Goal: Task Accomplishment & Management: Use online tool/utility

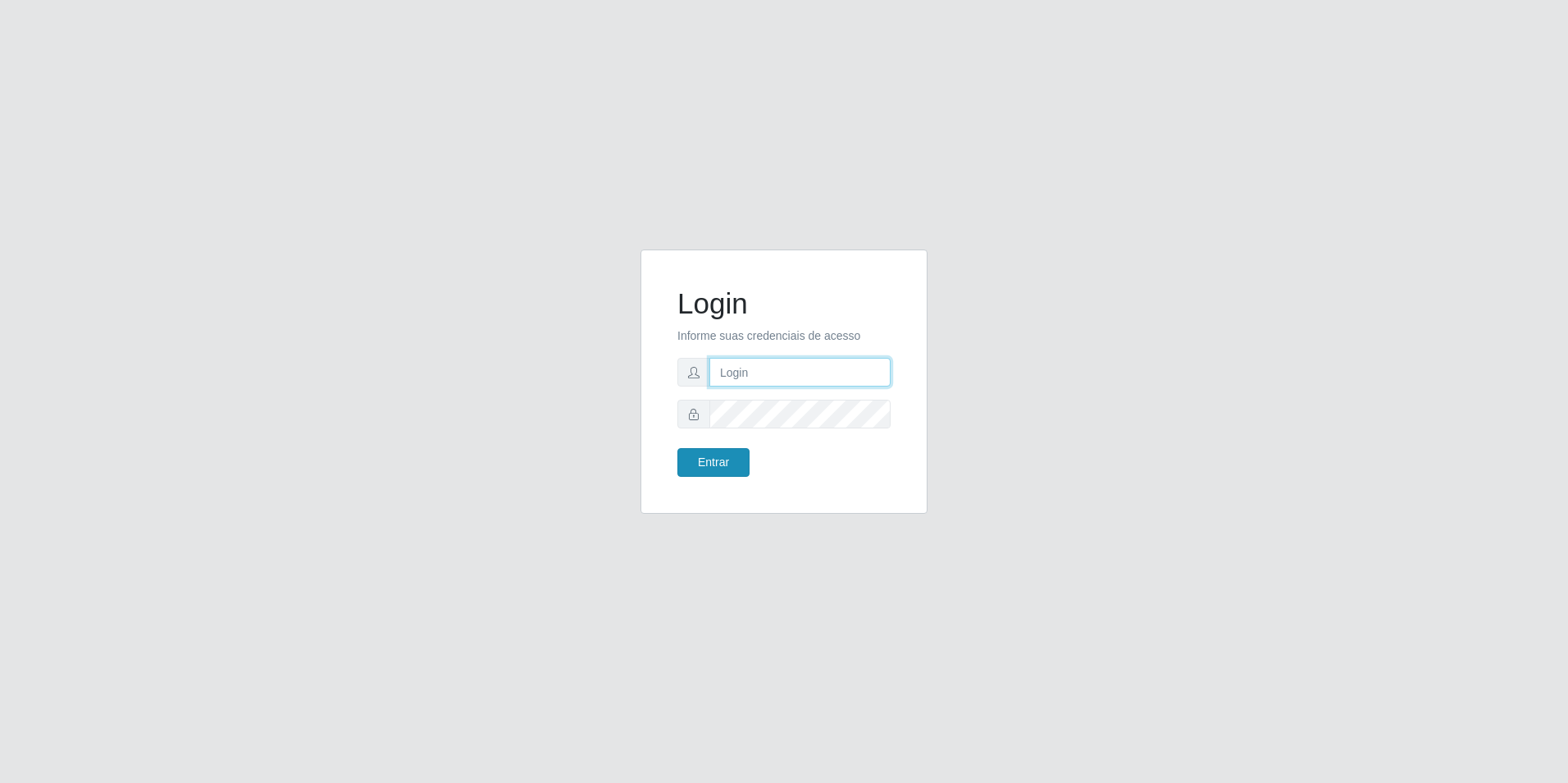
type input "[EMAIL_ADDRESS][DOMAIN_NAME]"
click at [715, 459] on button "Entrar" at bounding box center [713, 462] width 72 height 29
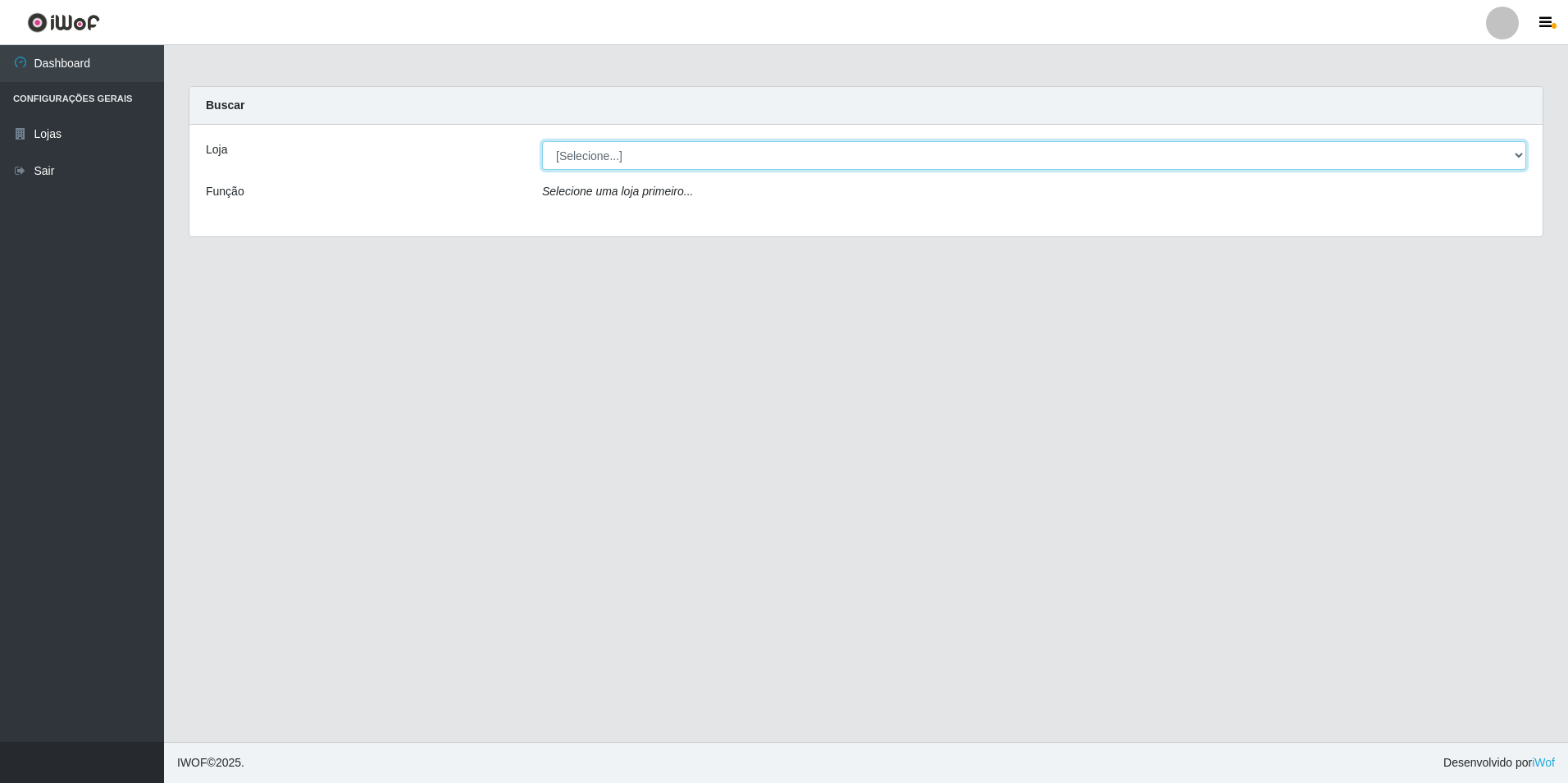
click at [690, 163] on select "[Selecione...] Extrabom - Loja 57 Anchieta" at bounding box center [1034, 155] width 984 height 29
select select "470"
click at [542, 141] on select "[Selecione...] Extrabom - Loja 57 Anchieta" at bounding box center [1034, 155] width 984 height 29
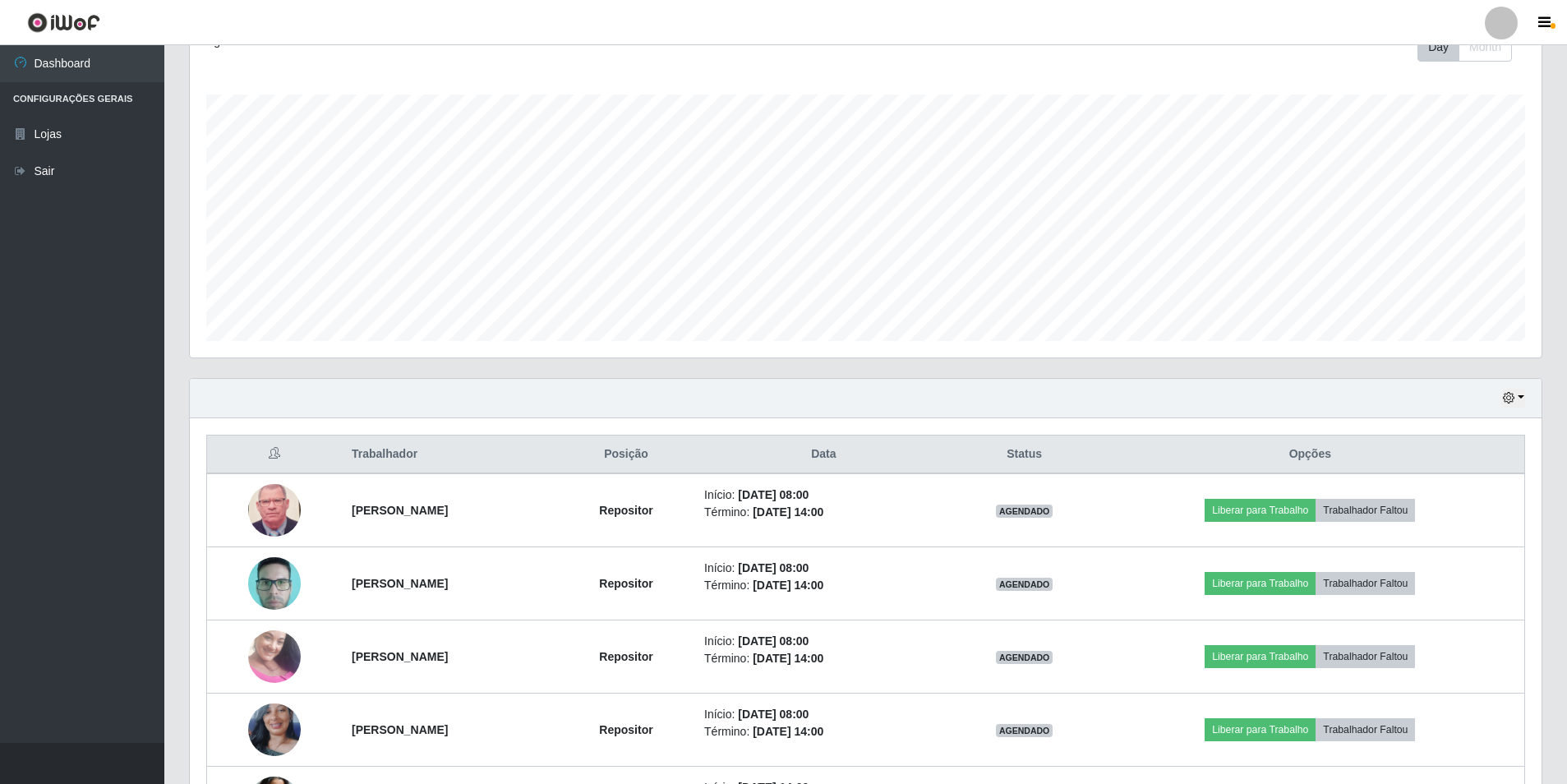
scroll to position [599, 0]
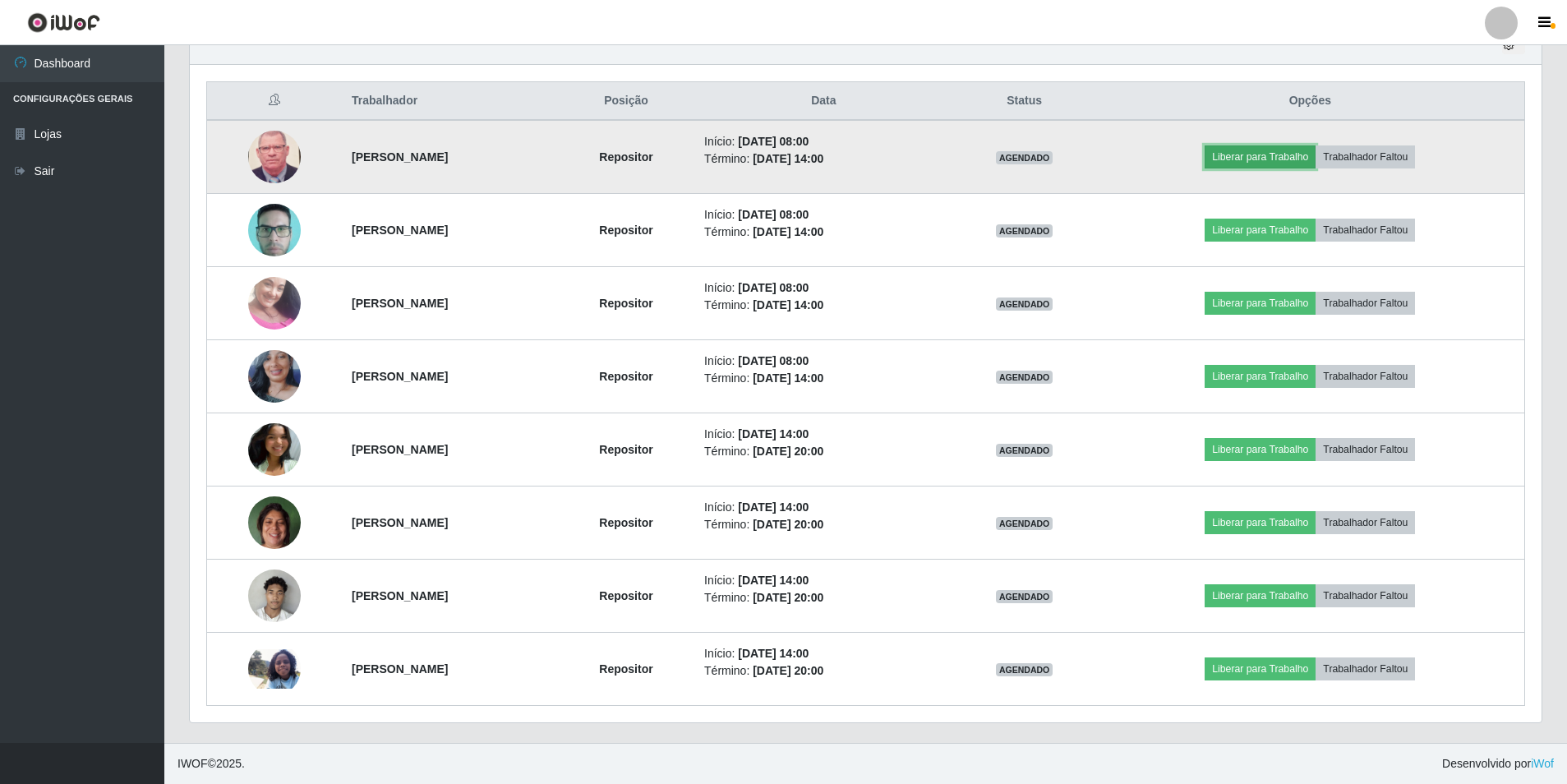
click at [1238, 155] on button "Liberar para Trabalho" at bounding box center [1260, 157] width 111 height 23
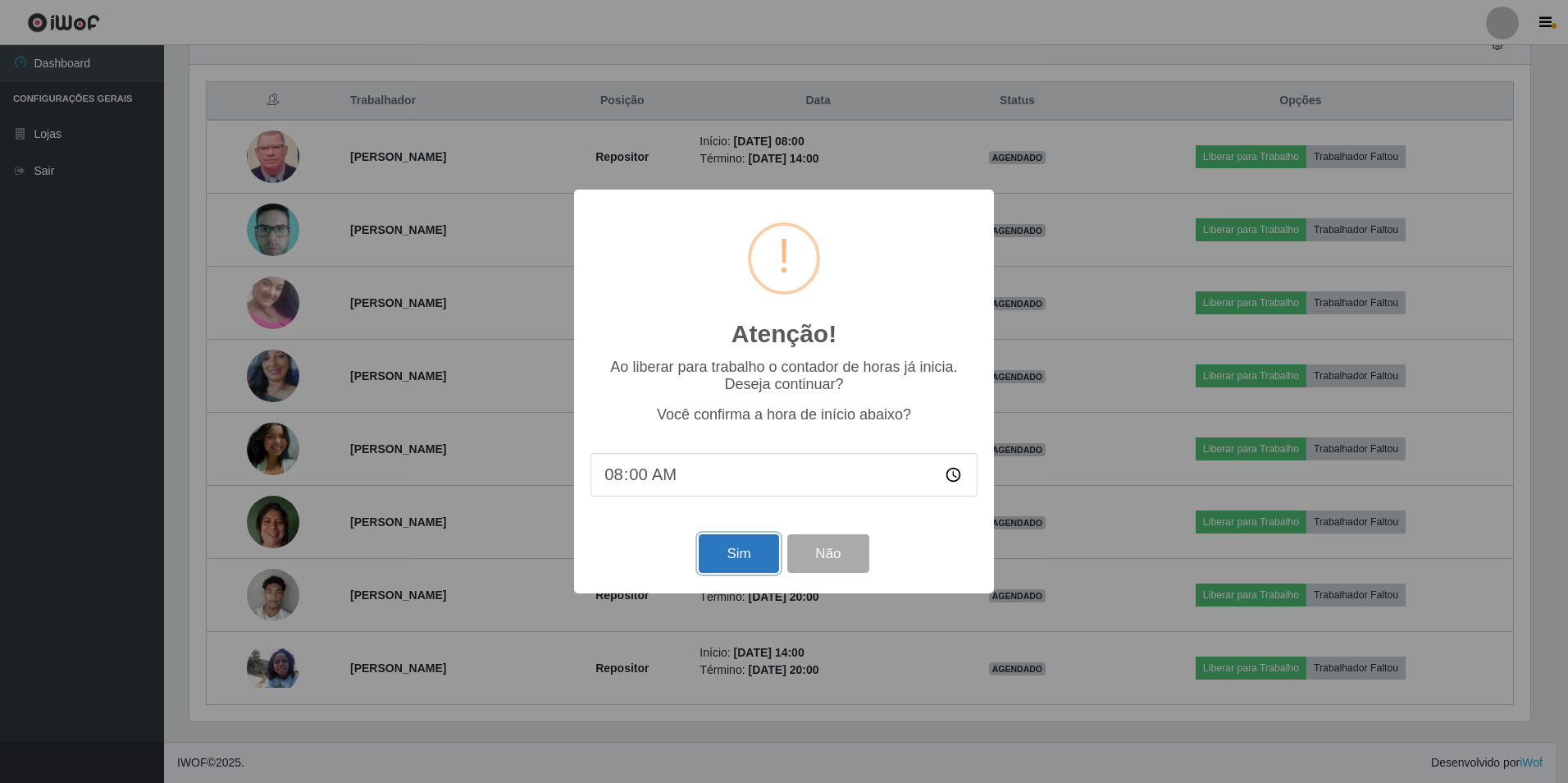
click at [725, 562] on button "Sim" at bounding box center [739, 553] width 80 height 39
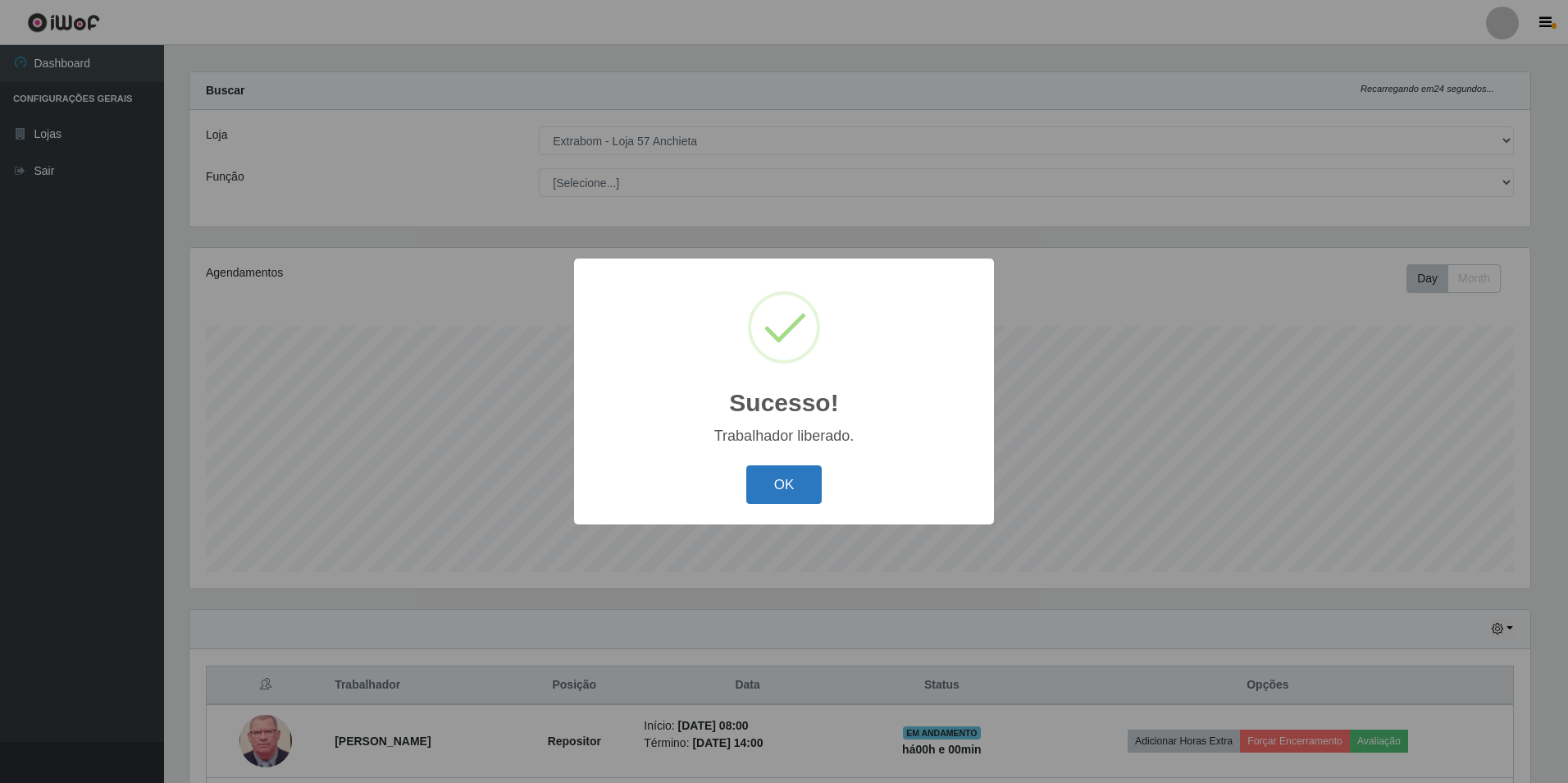
click at [793, 483] on button "OK" at bounding box center [784, 484] width 77 height 39
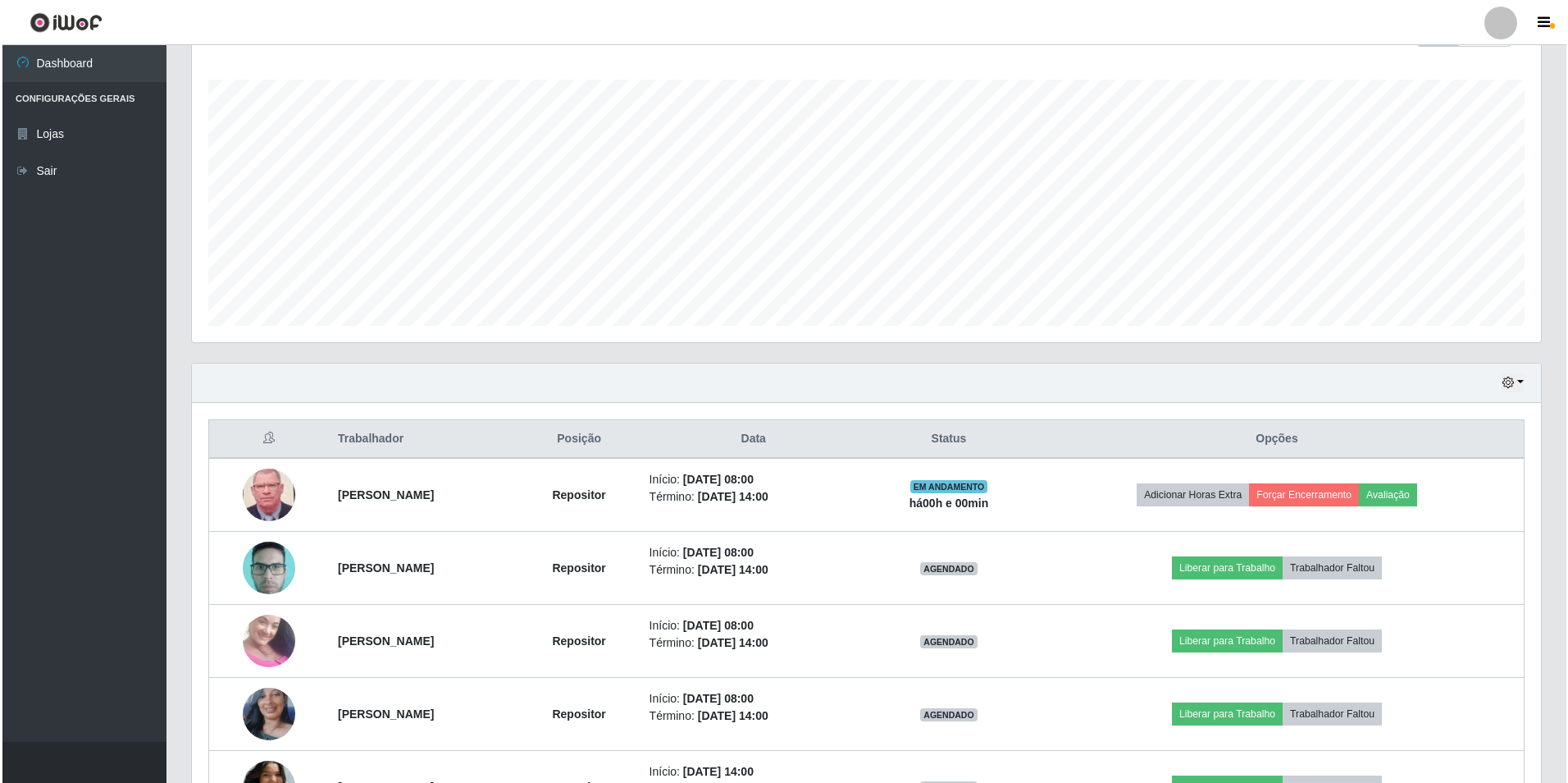
scroll to position [343, 0]
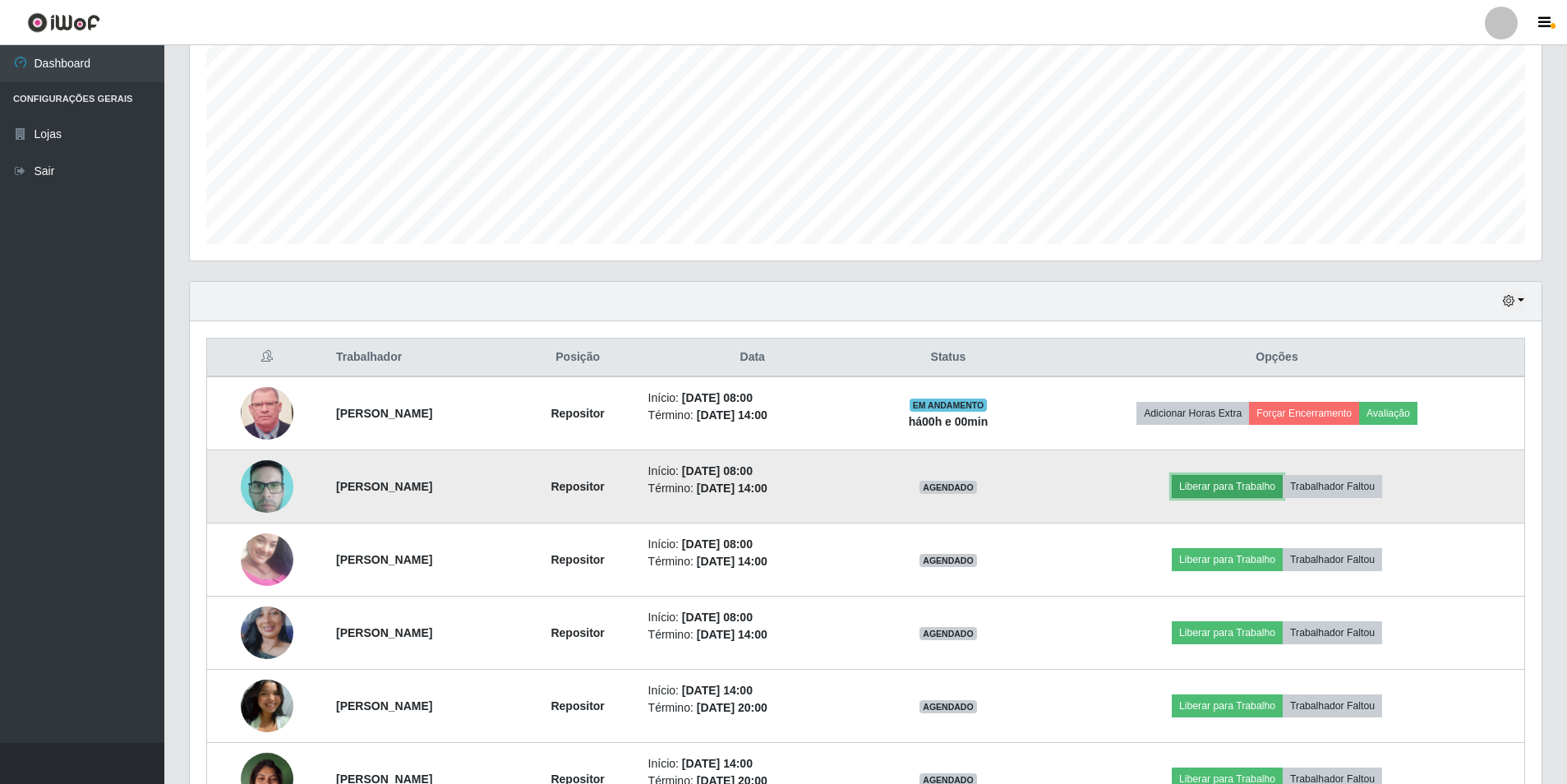
click at [1223, 483] on button "Liberar para Trabalho" at bounding box center [1227, 486] width 111 height 23
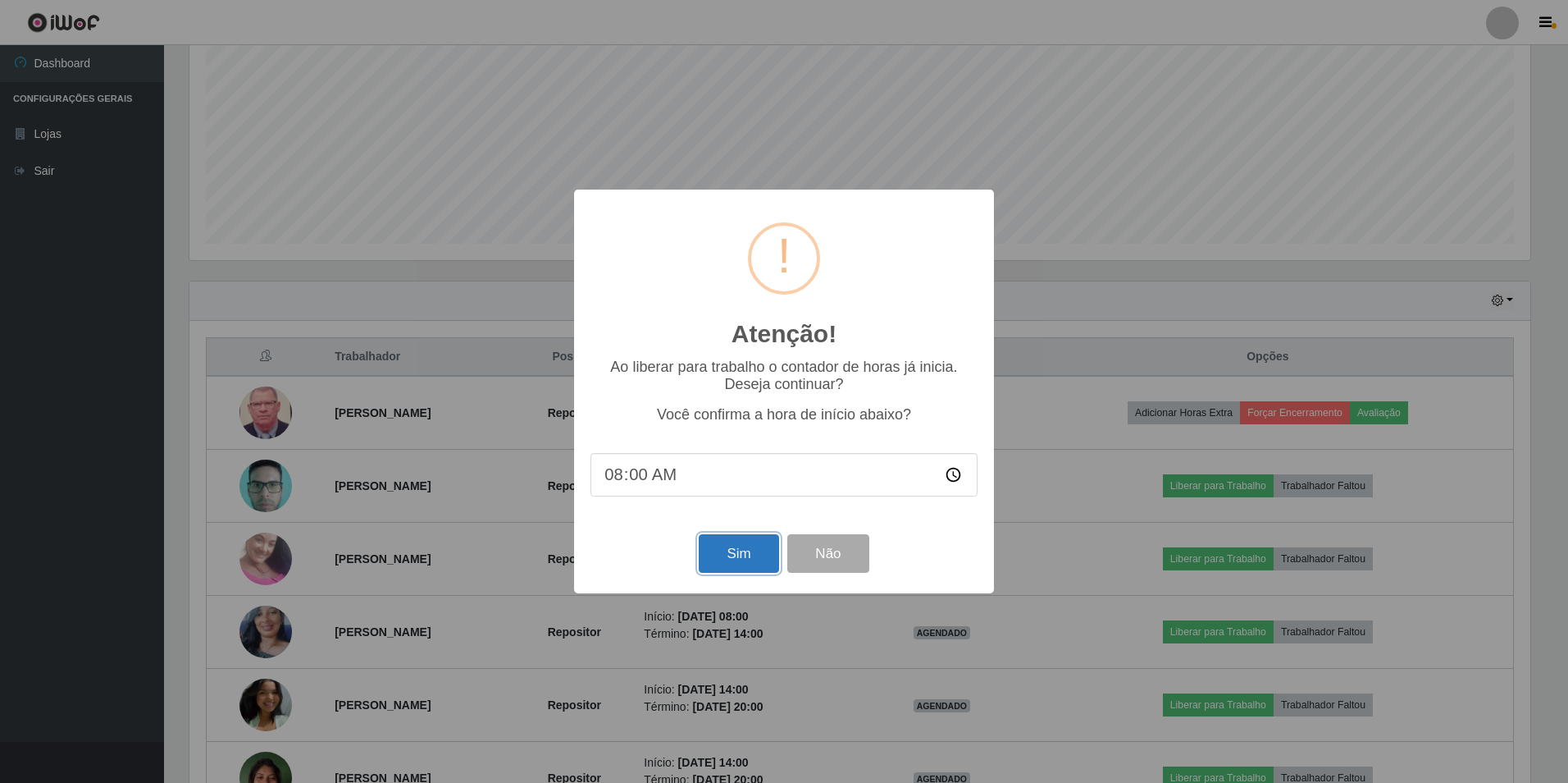
click at [709, 555] on button "Sim" at bounding box center [739, 553] width 80 height 39
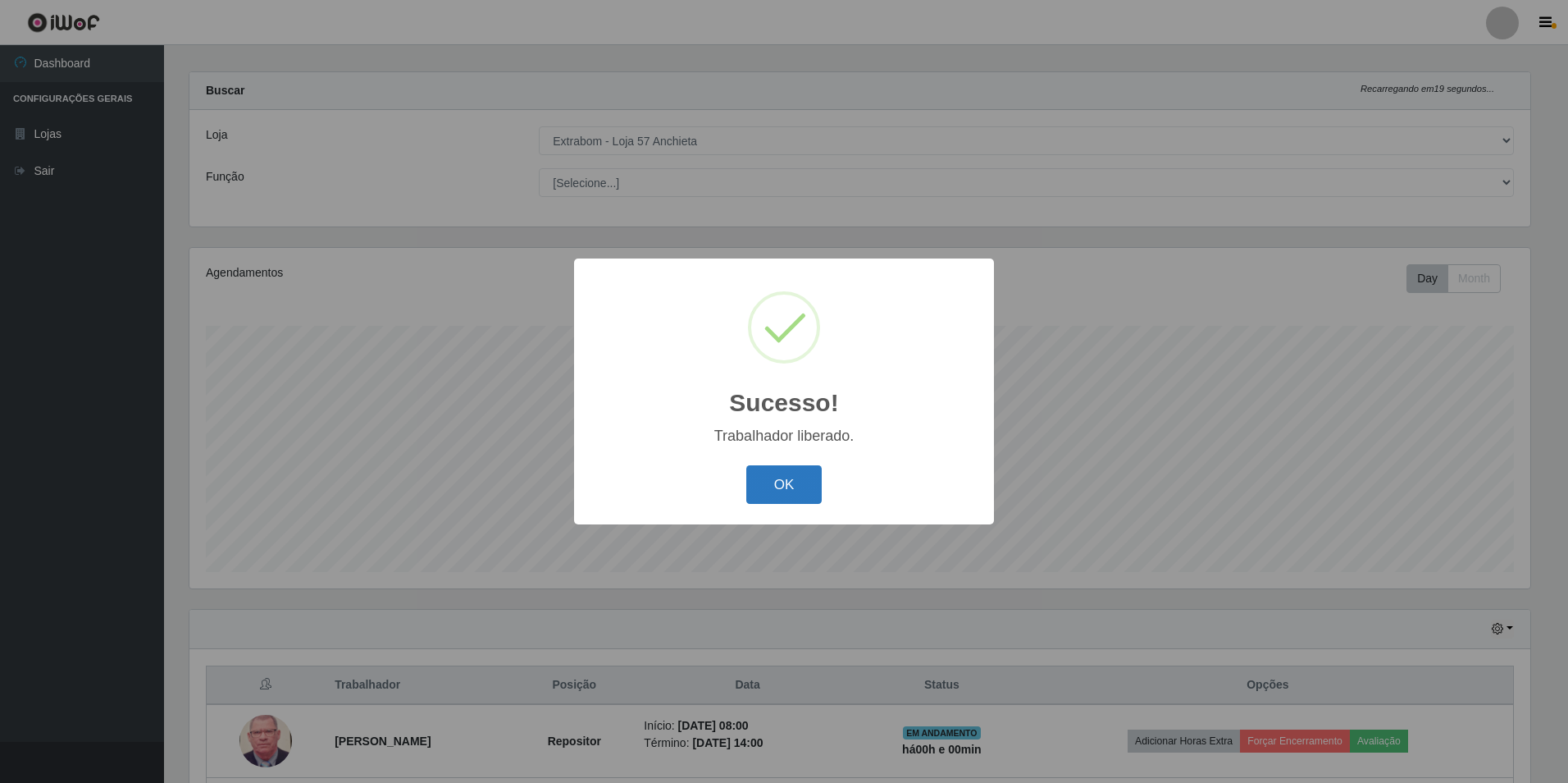
click at [757, 488] on button "OK" at bounding box center [784, 484] width 77 height 39
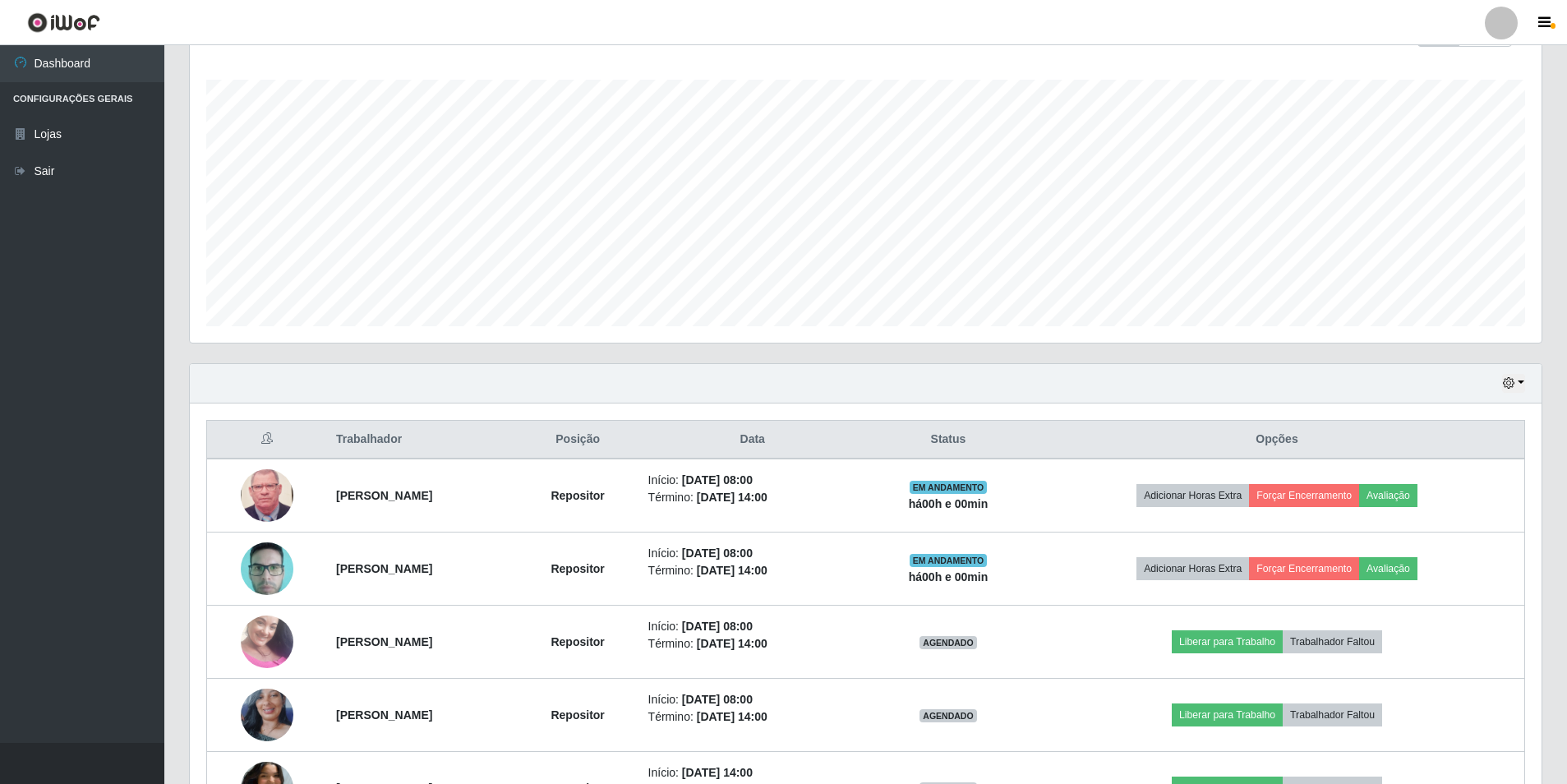
scroll to position [426, 0]
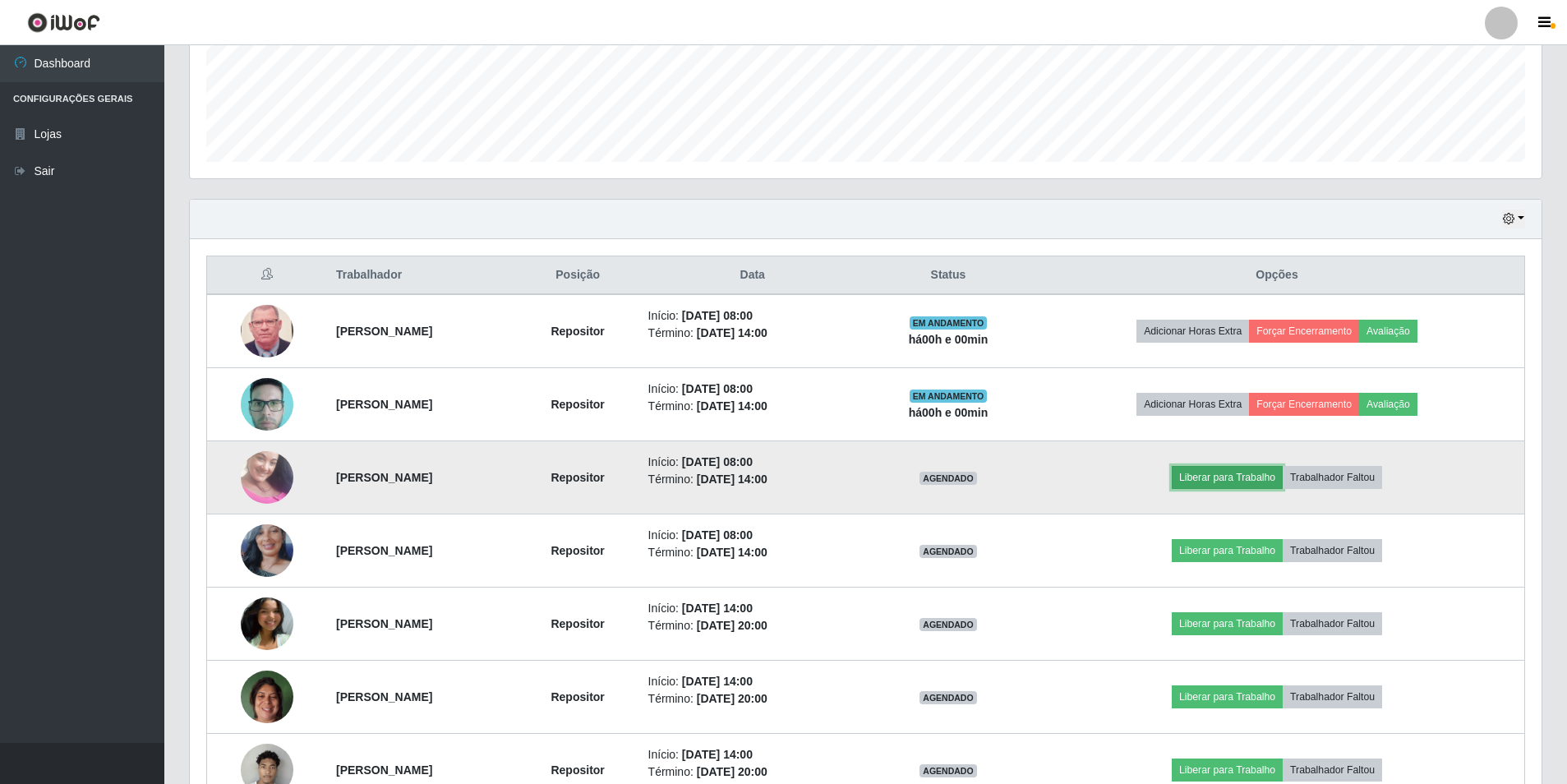
click at [1273, 477] on button "Liberar para Trabalho" at bounding box center [1227, 477] width 111 height 23
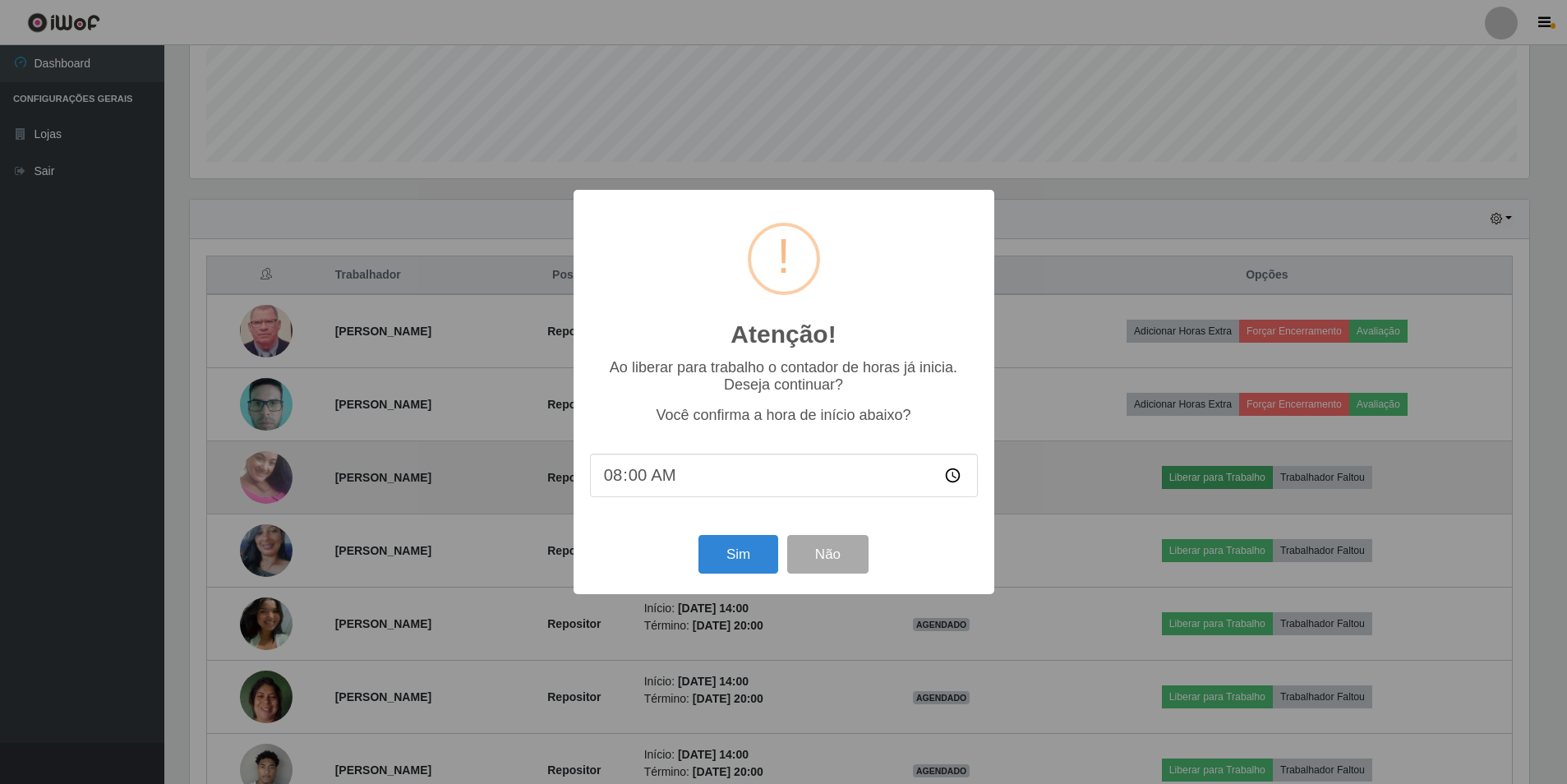
scroll to position [341, 1343]
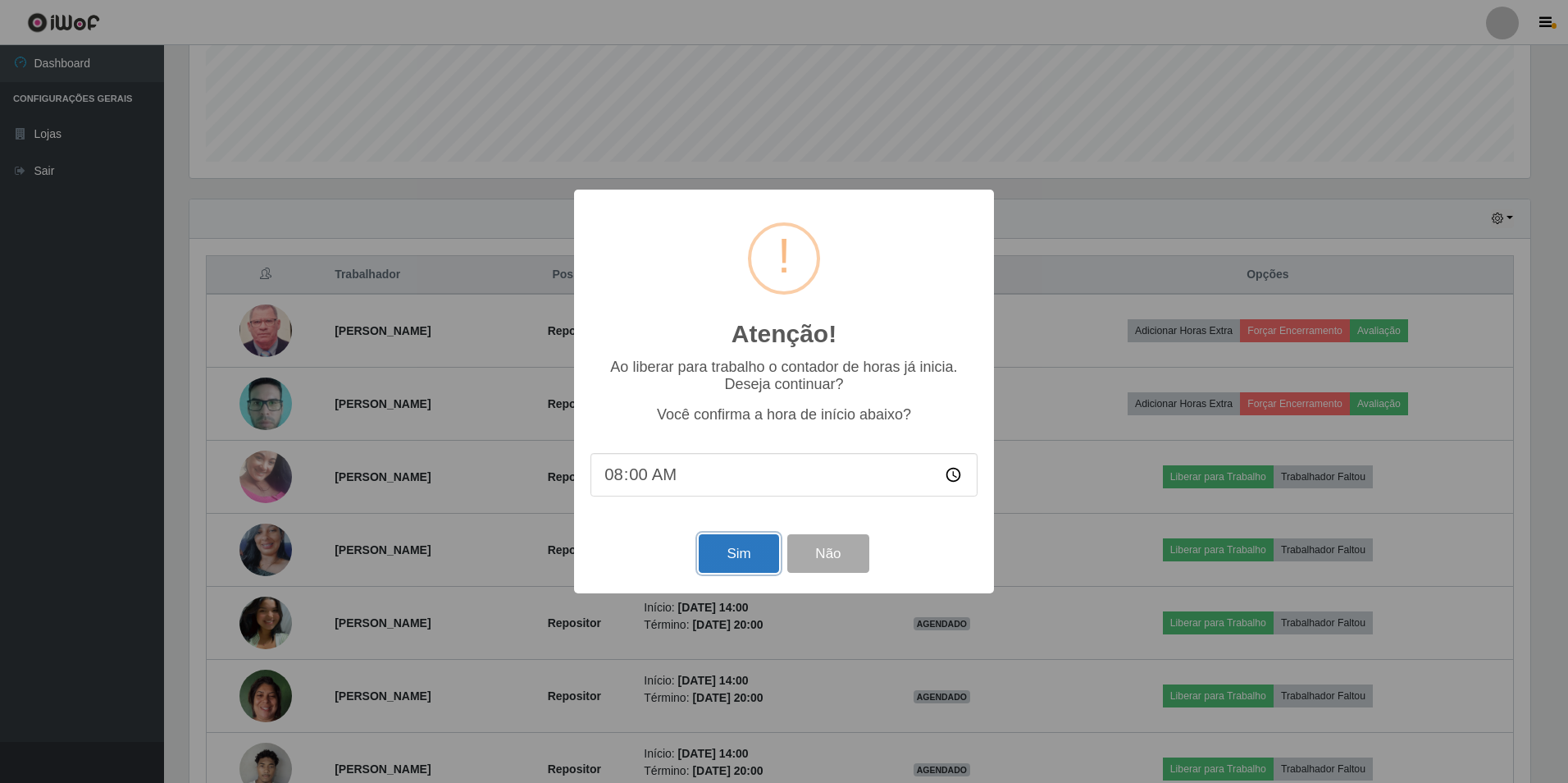
click at [713, 549] on button "Sim" at bounding box center [739, 553] width 80 height 39
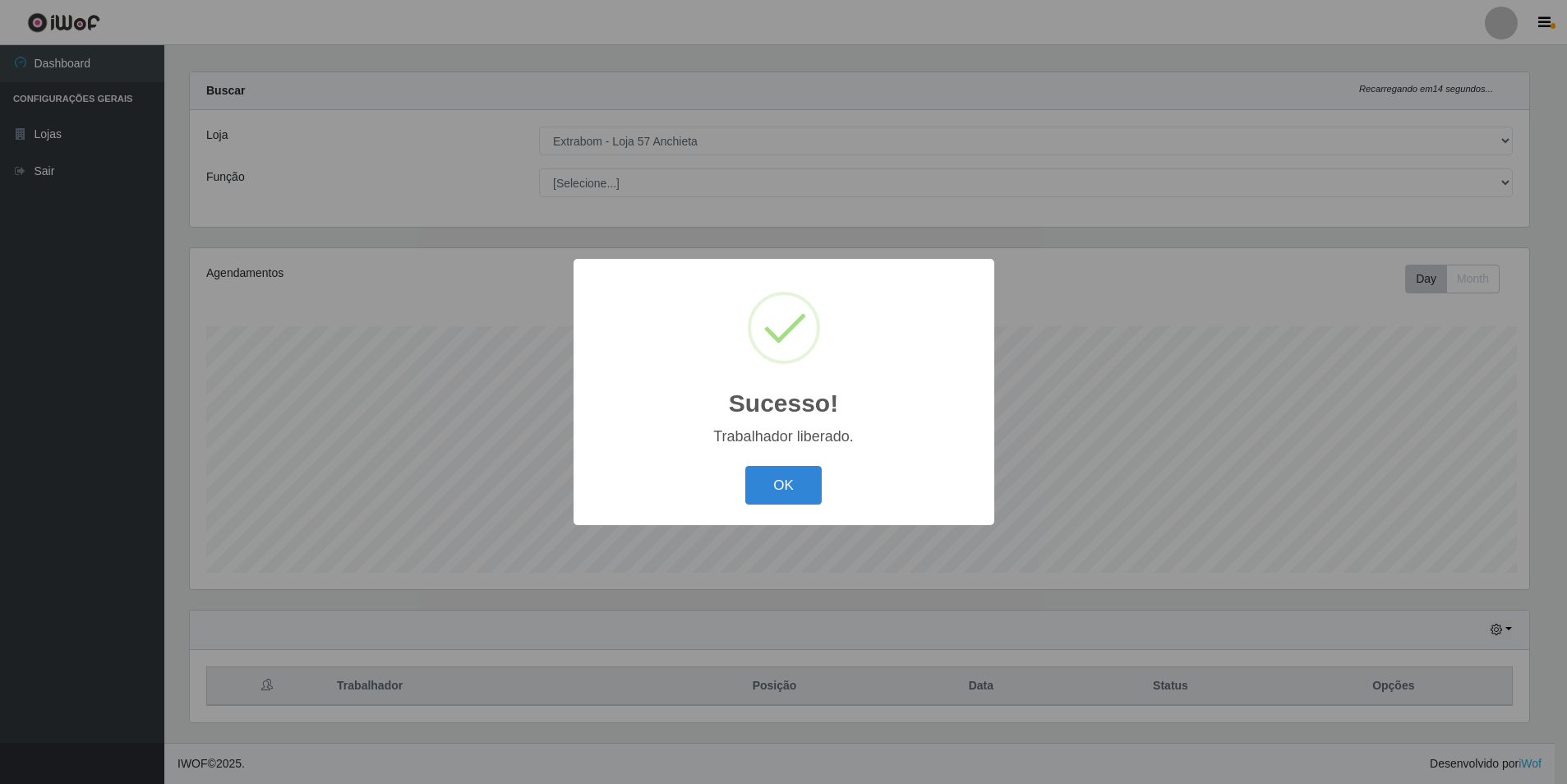
scroll to position [0, 0]
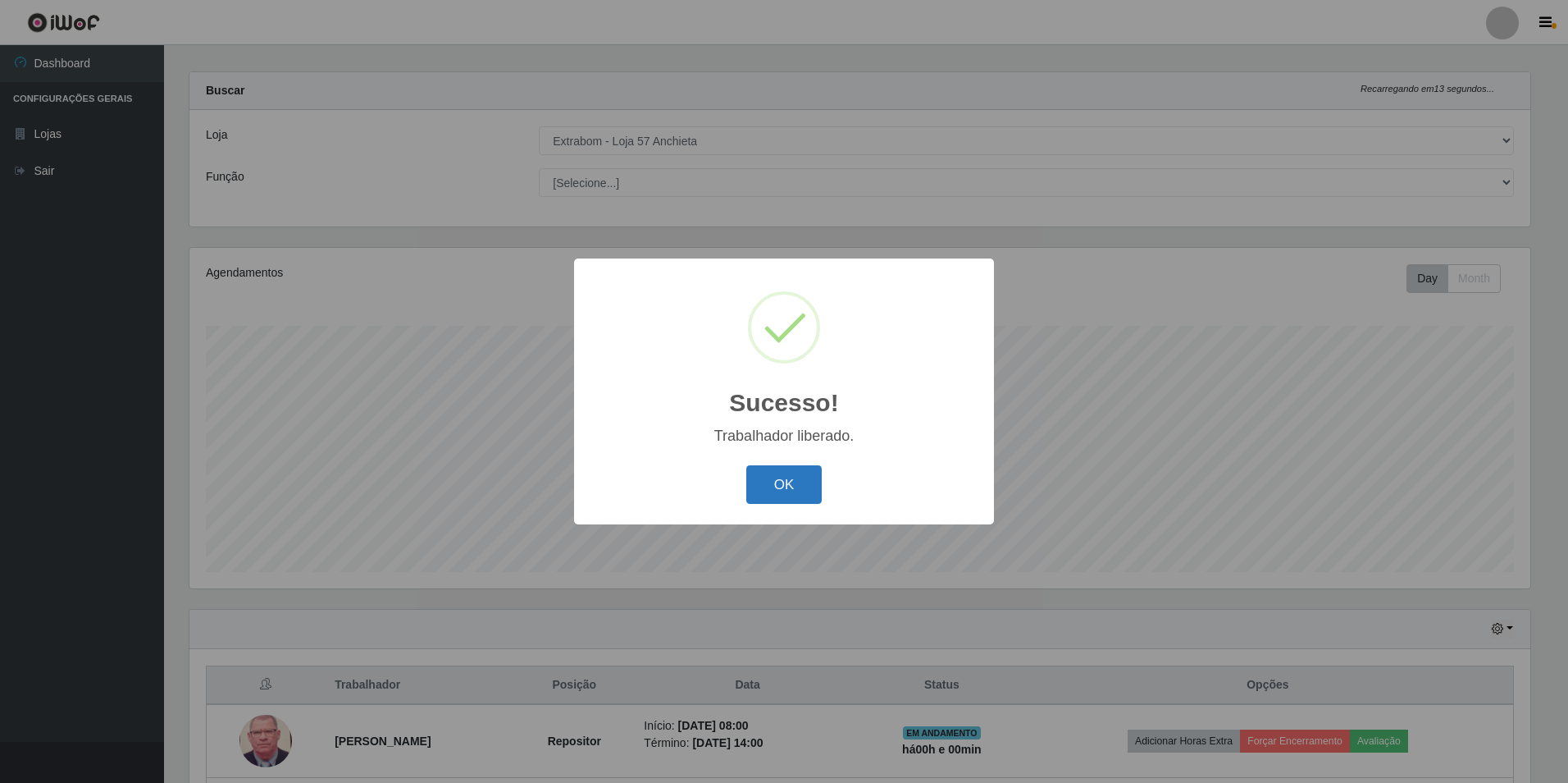
click at [794, 486] on button "OK" at bounding box center [784, 484] width 77 height 39
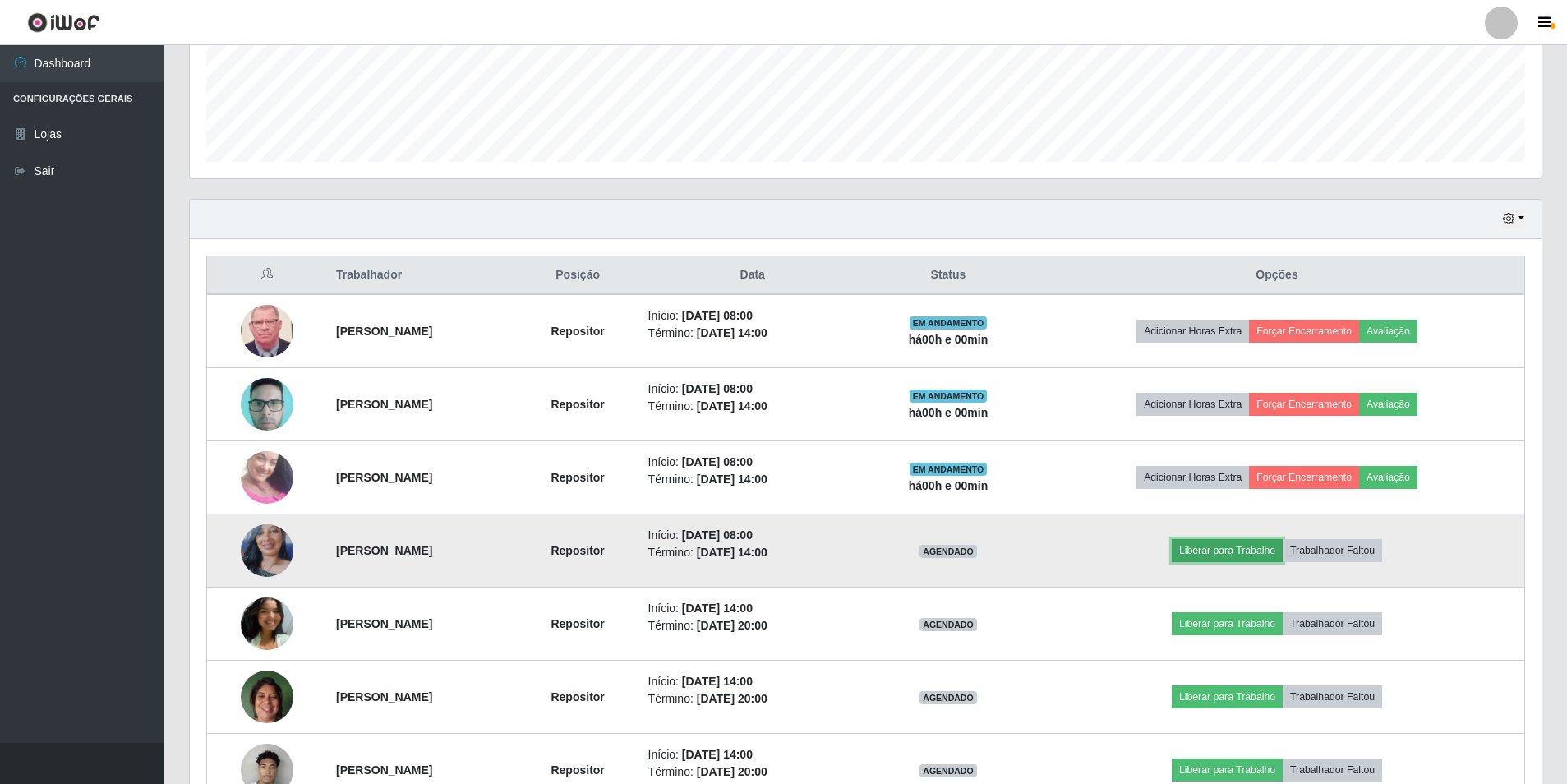
click at [1231, 555] on button "Liberar para Trabalho" at bounding box center [1227, 550] width 111 height 23
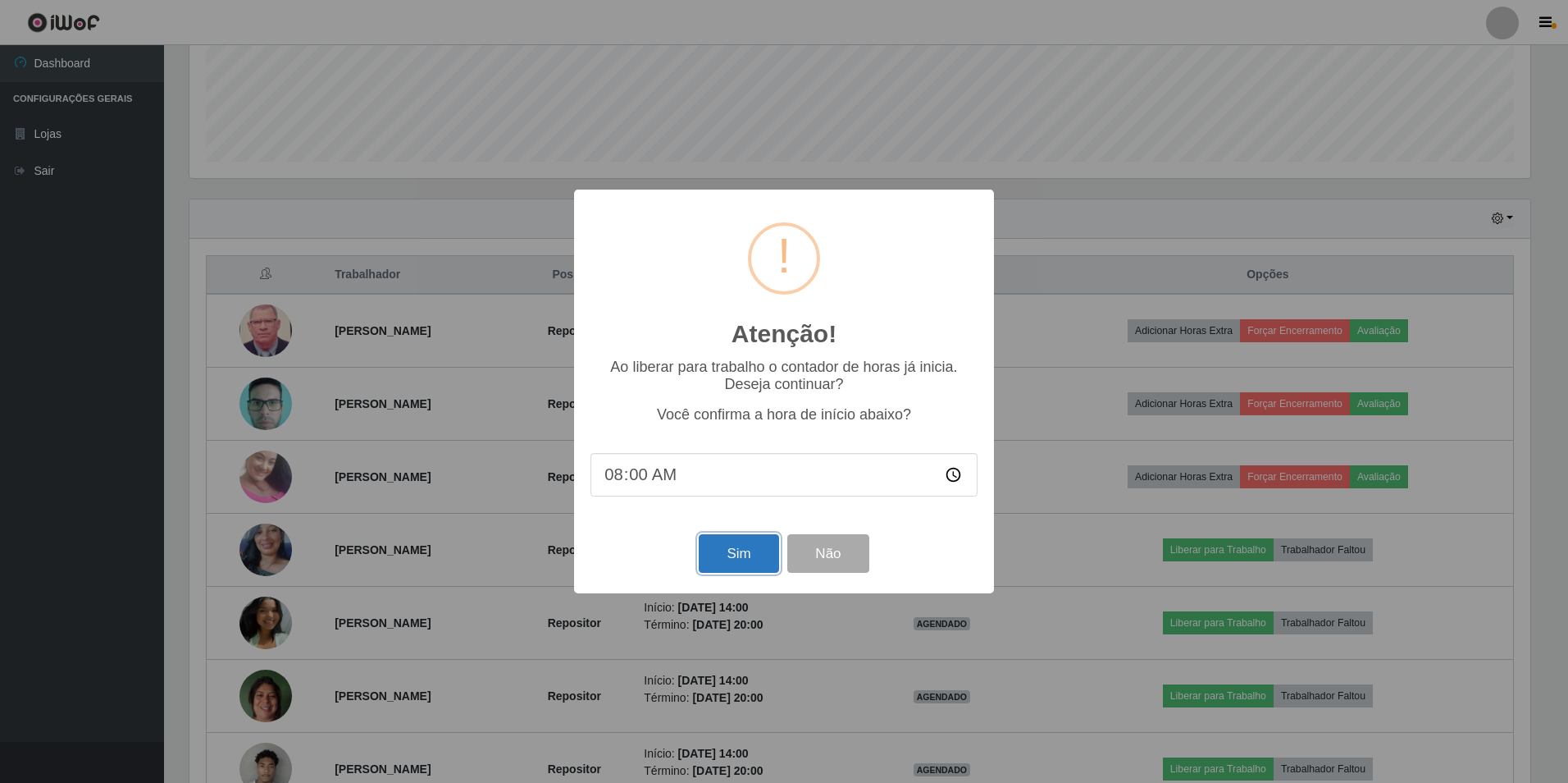
click at [732, 544] on button "Sim" at bounding box center [739, 553] width 80 height 39
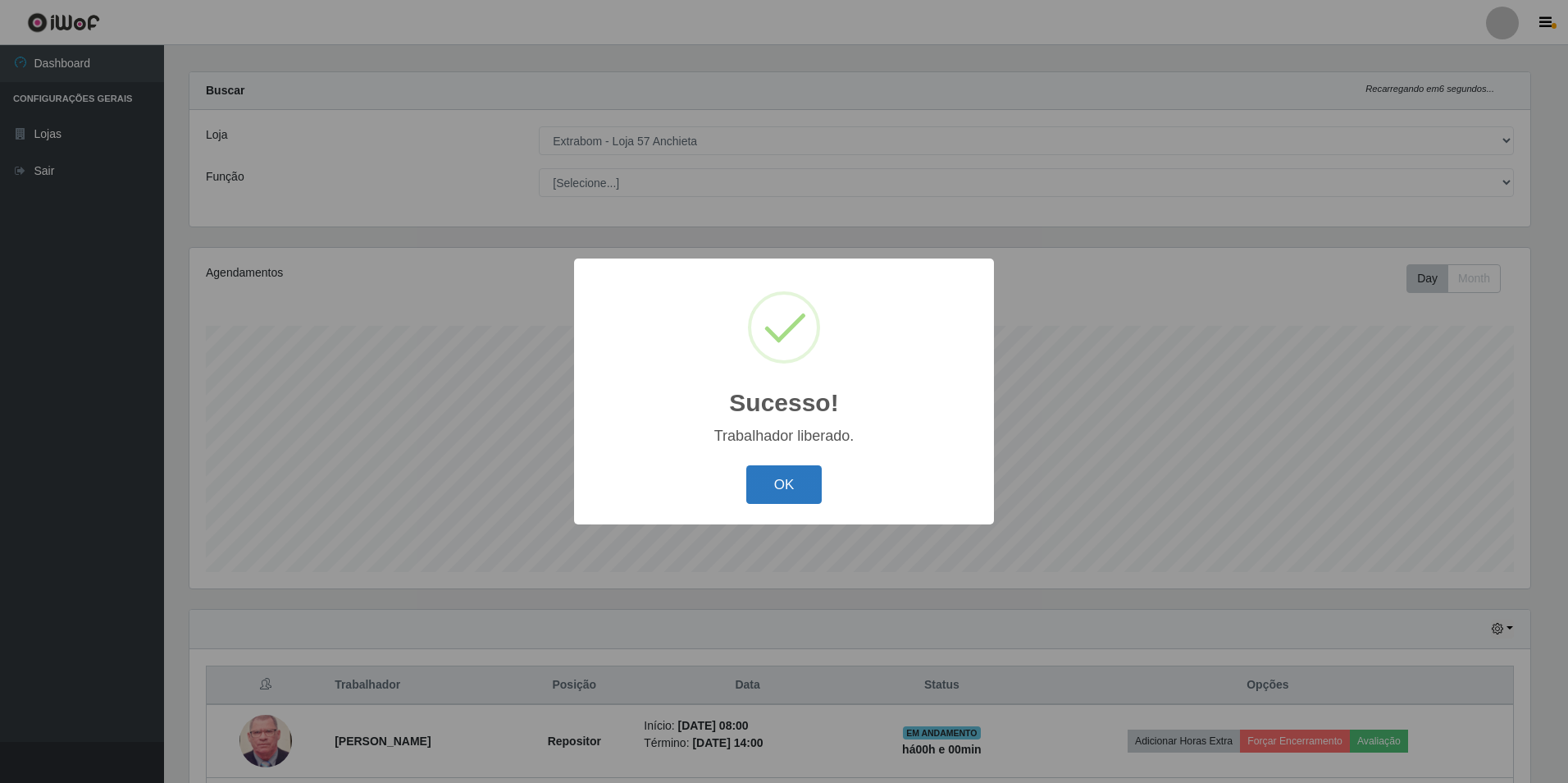
click at [766, 485] on button "OK" at bounding box center [784, 484] width 77 height 39
